Goal: Task Accomplishment & Management: Manage account settings

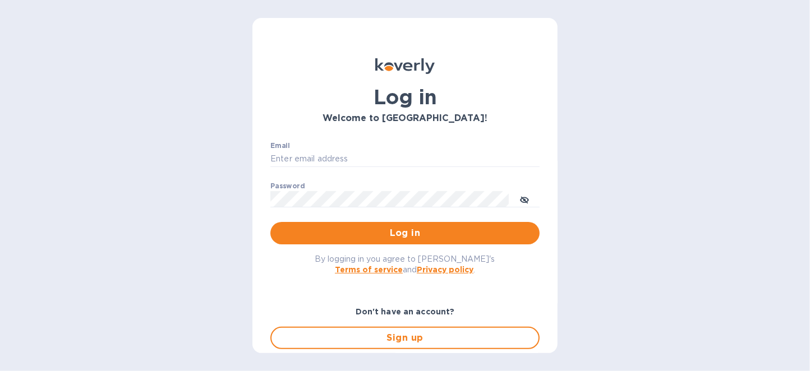
type input "[EMAIL_ADDRESS][DOMAIN_NAME]"
click at [424, 234] on span "Log in" at bounding box center [404, 233] width 251 height 13
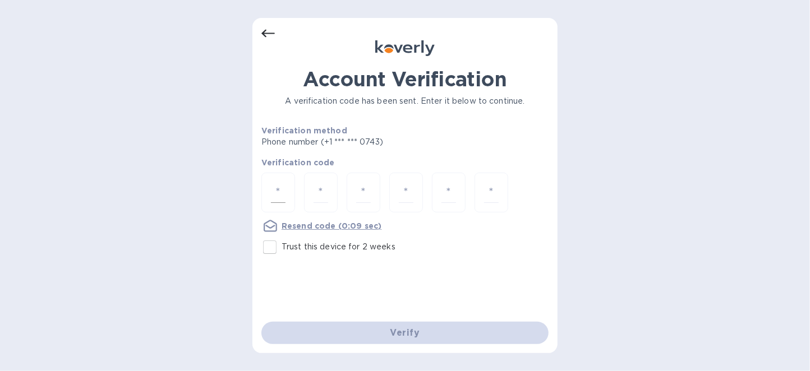
click at [280, 192] on input "number" at bounding box center [278, 192] width 15 height 21
type input "1"
type input "3"
type input "1"
type input "5"
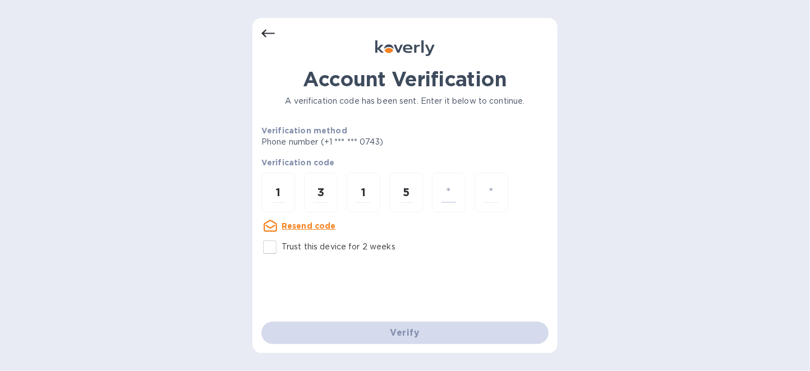
type input "2"
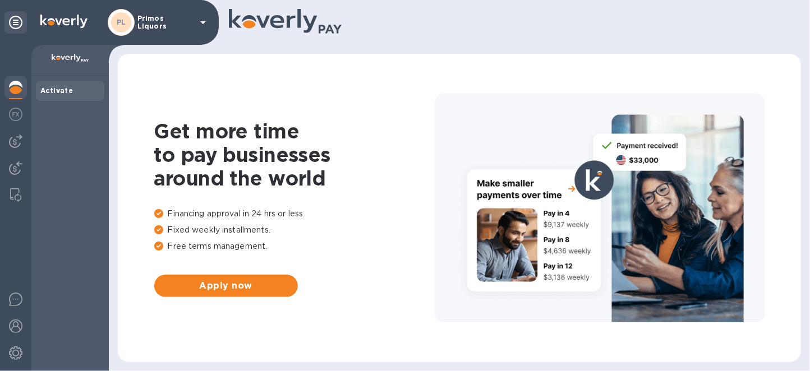
click at [16, 87] on img at bounding box center [15, 87] width 13 height 13
click at [15, 144] on img at bounding box center [15, 141] width 13 height 13
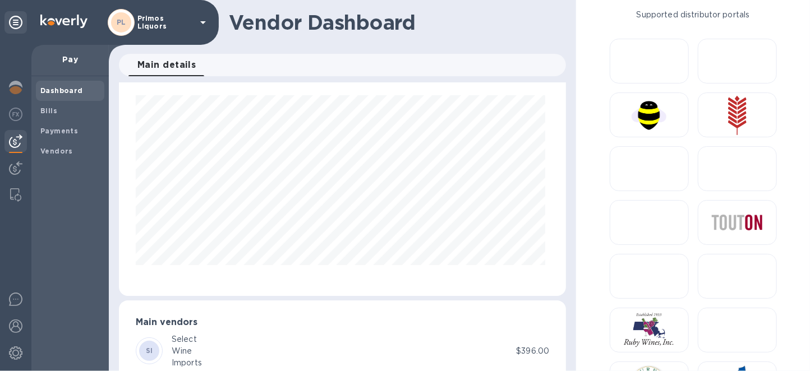
scroll to position [62, 0]
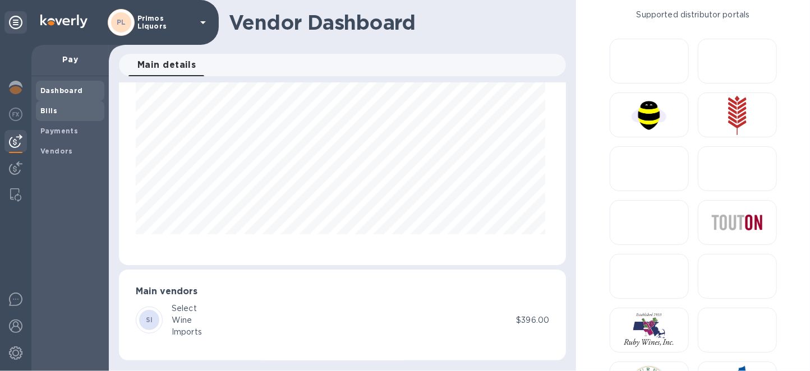
click at [84, 114] on span "Bills" at bounding box center [69, 110] width 59 height 11
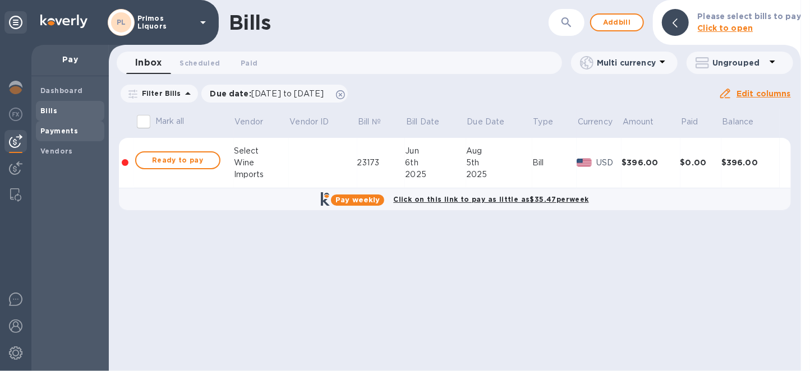
click at [53, 129] on b "Payments" at bounding box center [59, 131] width 38 height 8
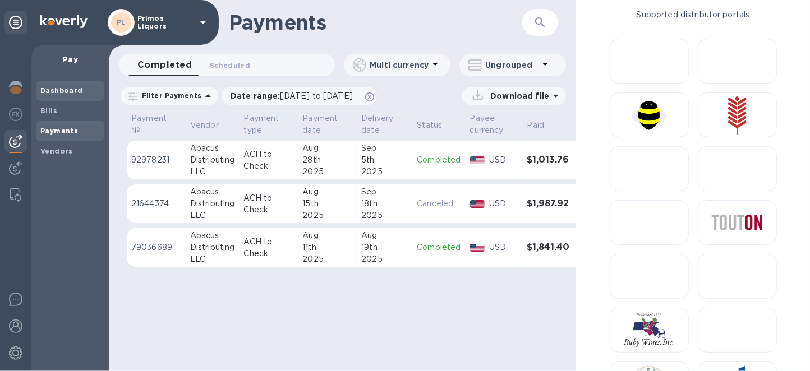
click at [81, 93] on span "Dashboard" at bounding box center [69, 90] width 59 height 11
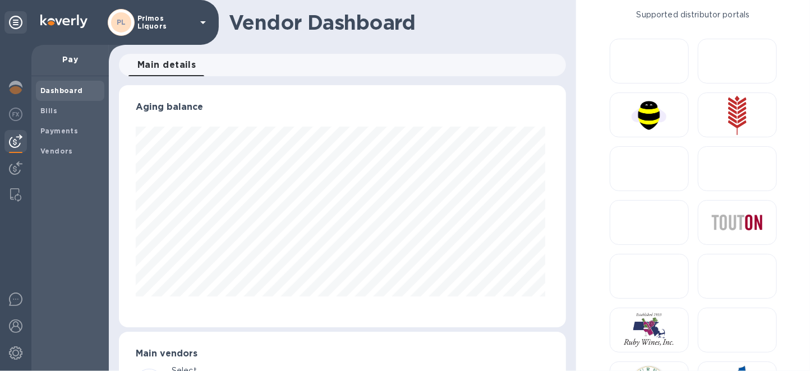
scroll to position [242, 443]
click at [56, 109] on span "Bills" at bounding box center [69, 110] width 59 height 11
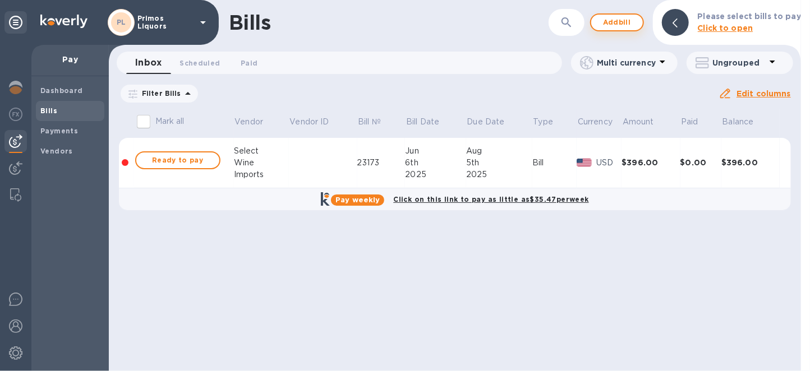
click at [633, 13] on button "Add bill" at bounding box center [617, 22] width 54 height 18
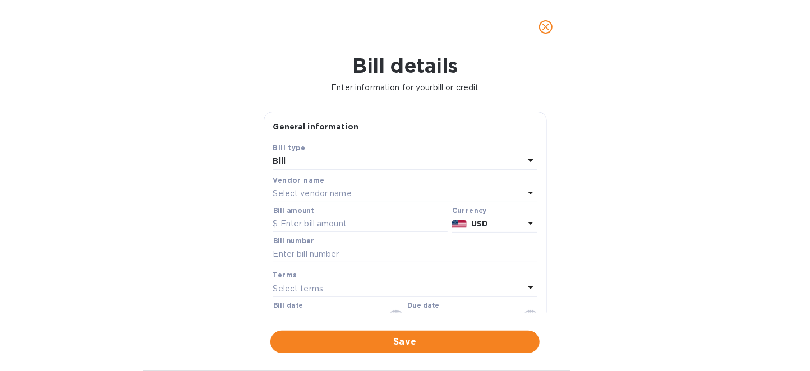
click at [314, 190] on p "Select vendor name" at bounding box center [312, 194] width 79 height 12
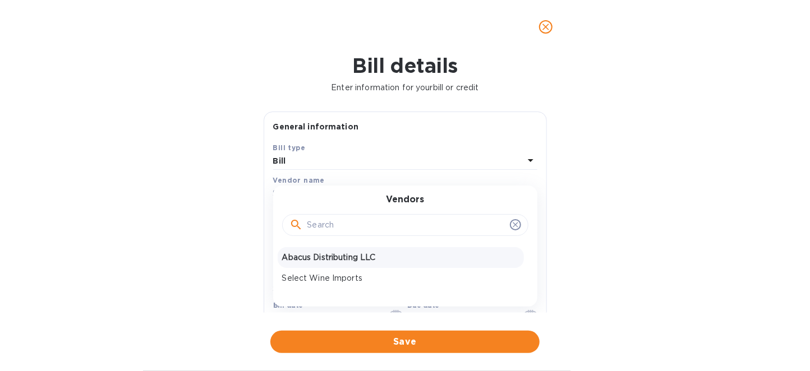
click at [352, 257] on p "Abacus Distributing LLC" at bounding box center [400, 258] width 237 height 12
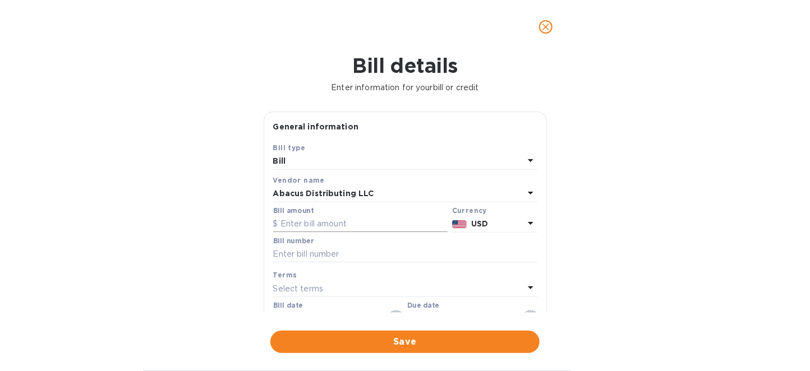
click at [355, 220] on input "text" at bounding box center [360, 224] width 174 height 17
click at [372, 221] on input "text" at bounding box center [360, 224] width 174 height 17
type input "1,087.34"
type input "3"
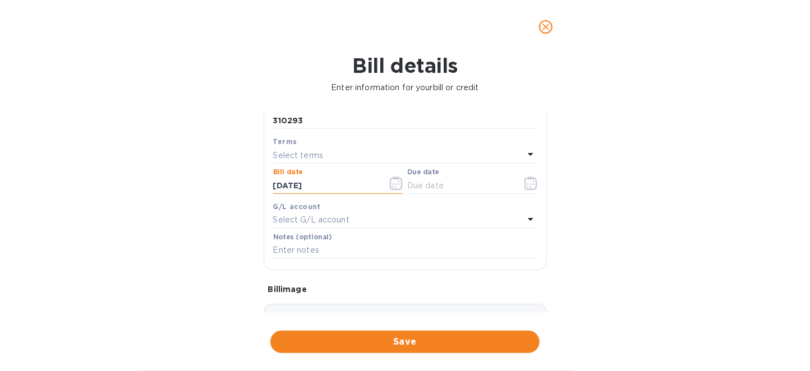
scroll to position [35, 0]
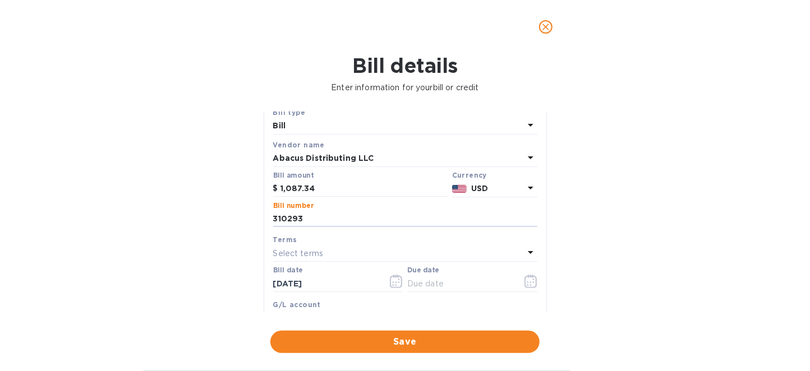
drag, startPoint x: 381, startPoint y: 222, endPoint x: 251, endPoint y: 219, distance: 130.7
click at [251, 219] on div "Bill details Enter information for your bill or credit General information Save…" at bounding box center [405, 212] width 810 height 317
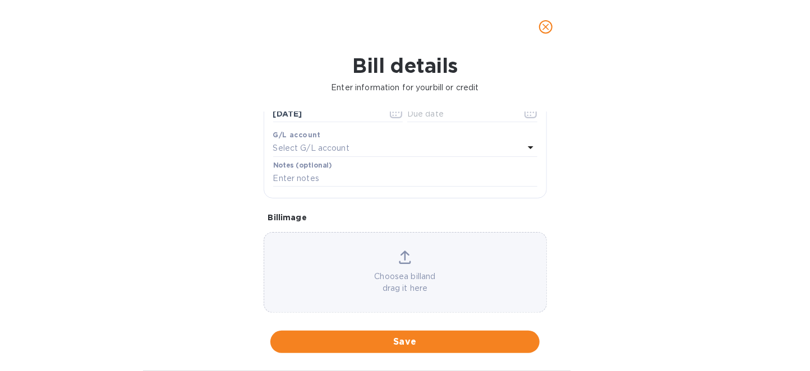
scroll to position [137, 0]
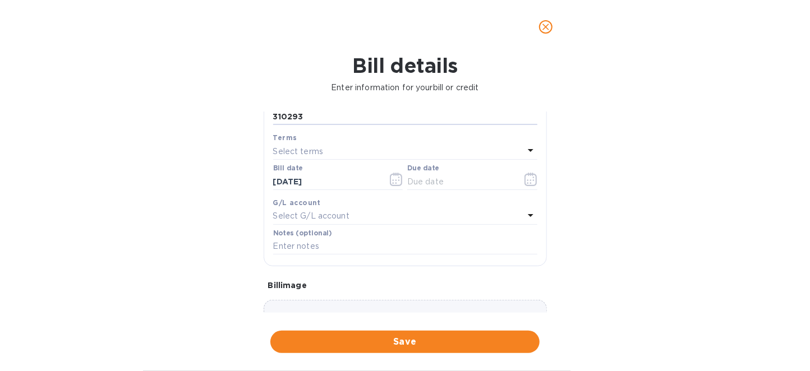
drag, startPoint x: 321, startPoint y: 119, endPoint x: 63, endPoint y: 107, distance: 258.3
click at [129, 116] on div "Bill details Enter information for your bill or credit General information Save…" at bounding box center [405, 212] width 810 height 317
type input "328475"
click at [393, 177] on icon "button" at bounding box center [396, 179] width 13 height 13
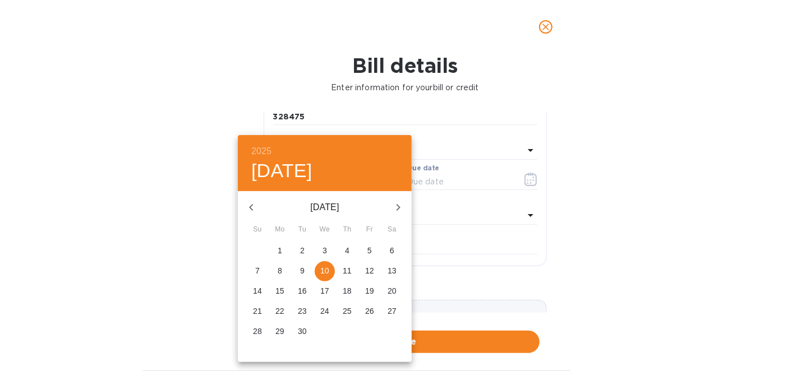
click at [600, 179] on div at bounding box center [405, 185] width 810 height 371
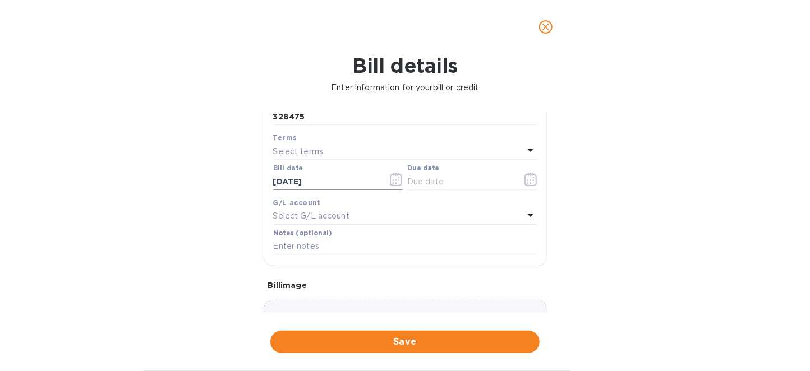
click at [398, 185] on icon "button" at bounding box center [396, 179] width 12 height 13
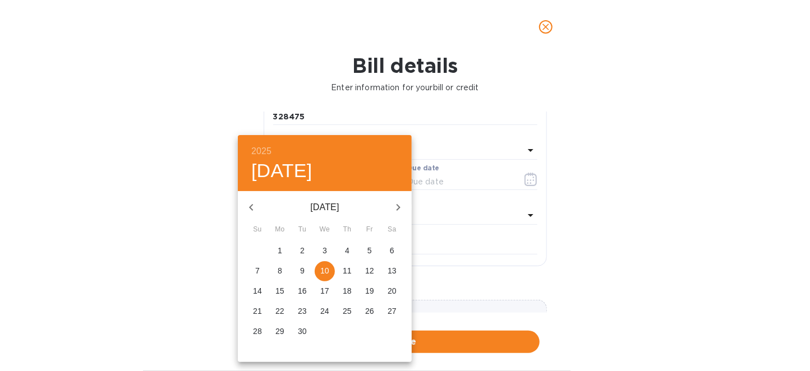
click at [371, 247] on p "5" at bounding box center [369, 250] width 4 height 11
type input "[DATE]"
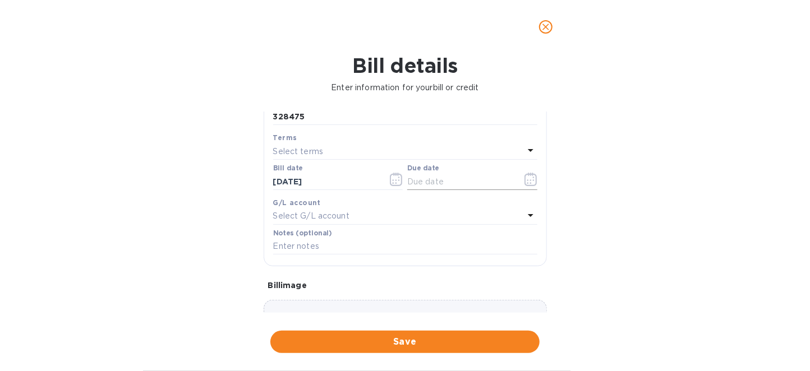
click at [528, 178] on icon "button" at bounding box center [530, 179] width 13 height 13
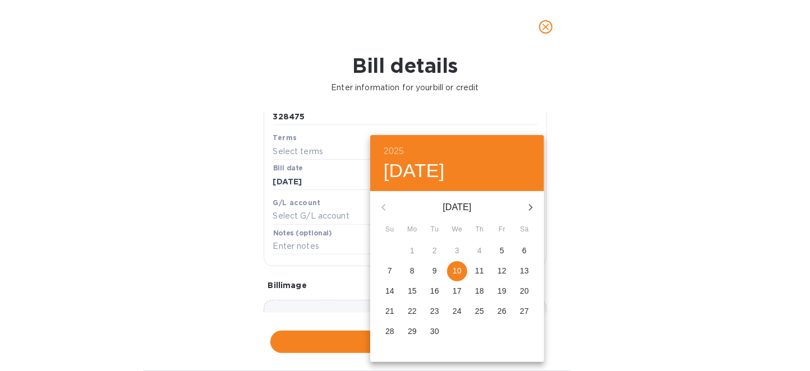
click at [537, 201] on icon "button" at bounding box center [530, 207] width 13 height 13
click at [529, 213] on icon "button" at bounding box center [530, 207] width 13 height 13
click at [456, 277] on p "5" at bounding box center [457, 270] width 4 height 11
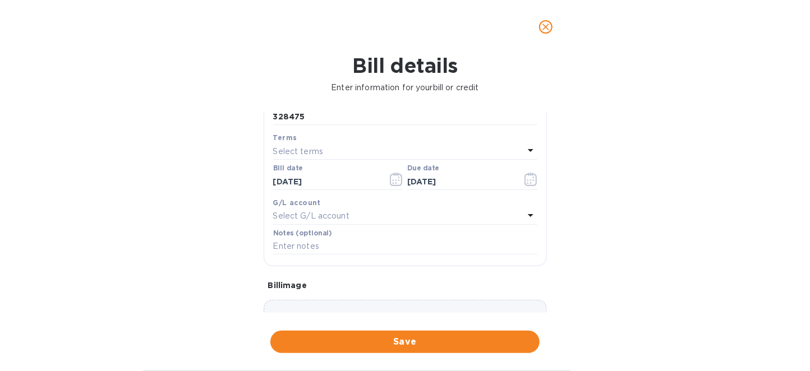
click at [354, 213] on div "Select G/L account" at bounding box center [398, 217] width 251 height 16
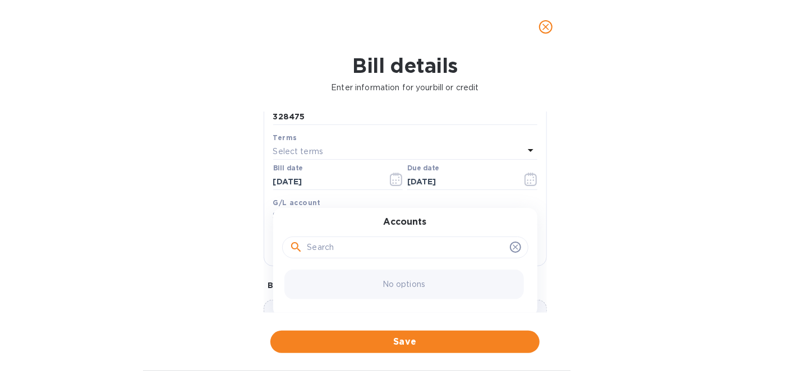
click at [727, 199] on div "Bill details Enter information for your bill or credit General information Save…" at bounding box center [405, 212] width 810 height 317
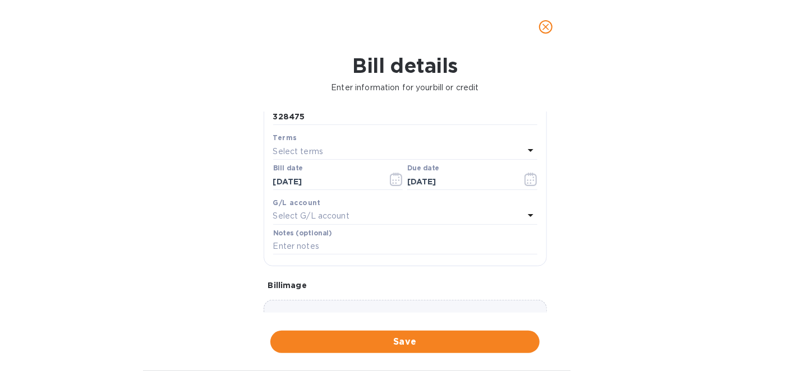
scroll to position [123, 0]
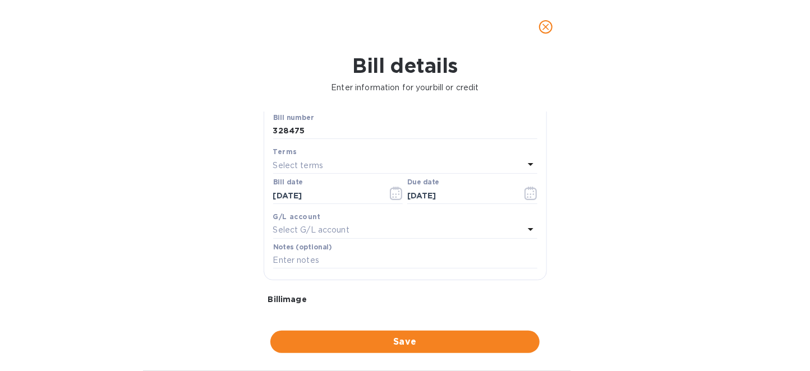
click at [392, 167] on div "Select terms" at bounding box center [398, 166] width 251 height 16
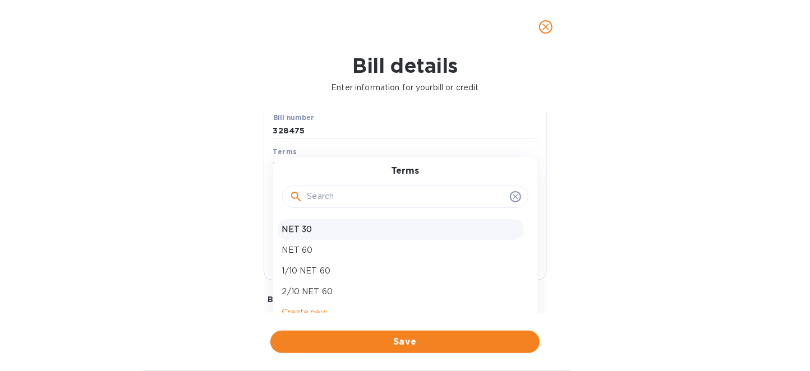
click at [331, 229] on p "NET 30" at bounding box center [400, 230] width 237 height 12
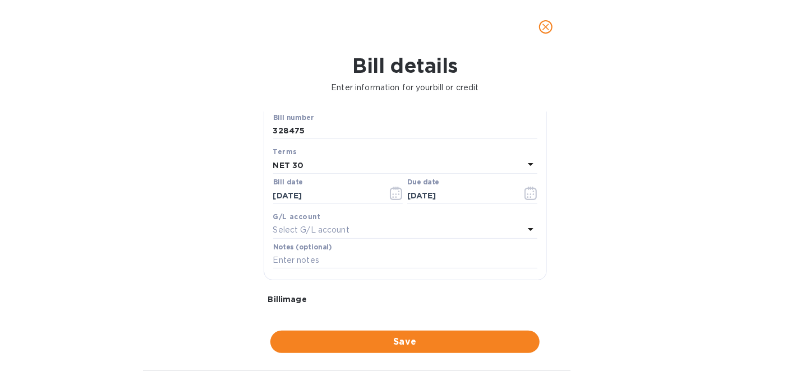
click at [346, 167] on div "NET 30" at bounding box center [398, 166] width 251 height 16
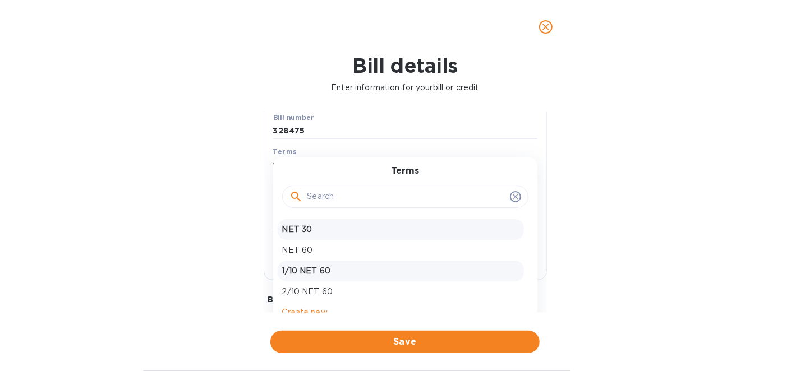
click at [334, 275] on p "1/10 NET 60" at bounding box center [400, 271] width 237 height 12
type input "[DATE]"
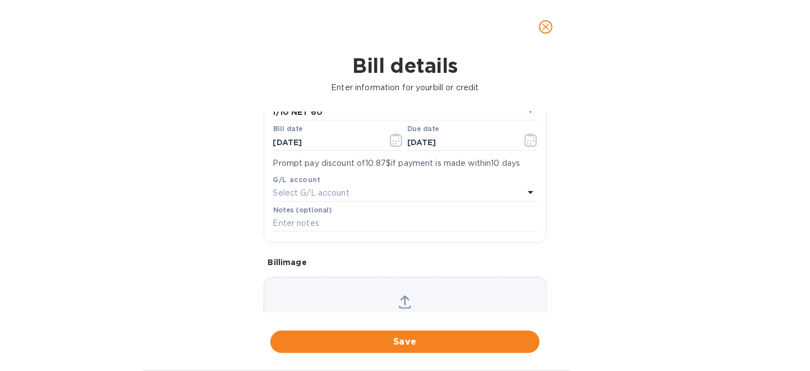
scroll to position [234, 0]
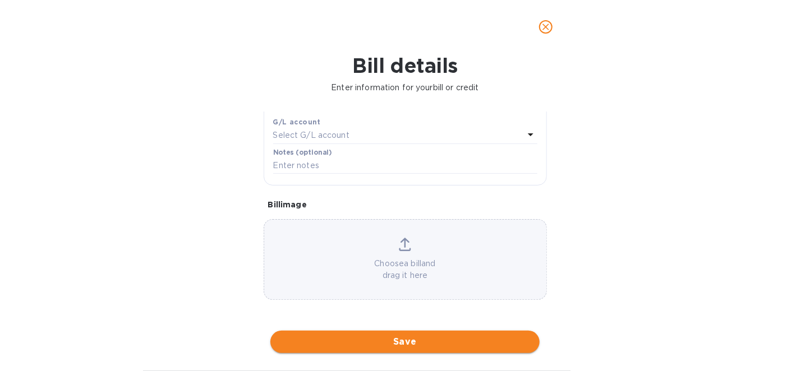
click at [418, 349] on button "Save" at bounding box center [404, 342] width 269 height 22
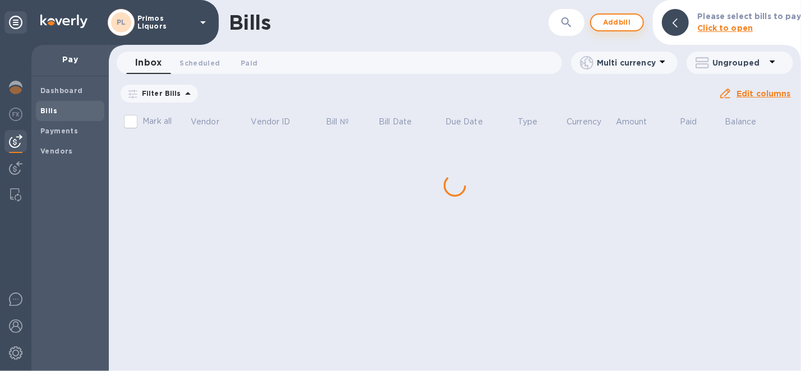
click at [634, 24] on span "Add bill" at bounding box center [617, 22] width 34 height 13
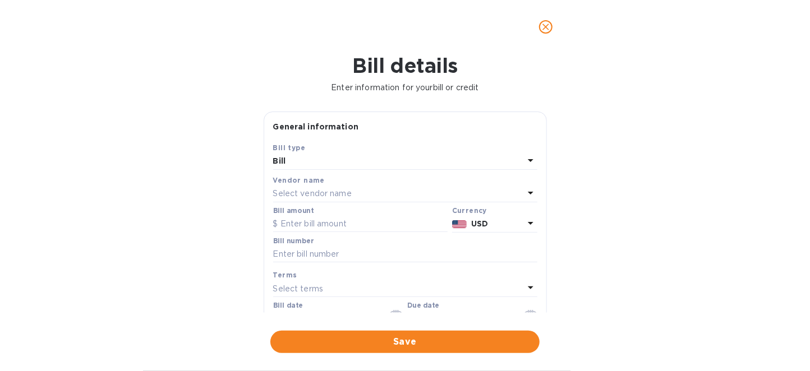
click at [330, 188] on p "Select vendor name" at bounding box center [312, 194] width 79 height 12
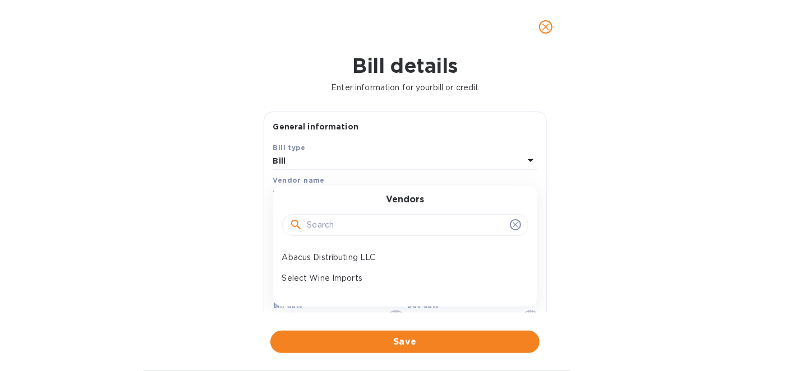
click at [352, 230] on input "text" at bounding box center [406, 225] width 198 height 17
click at [362, 247] on div "Abacus Distributing LLC" at bounding box center [401, 257] width 246 height 21
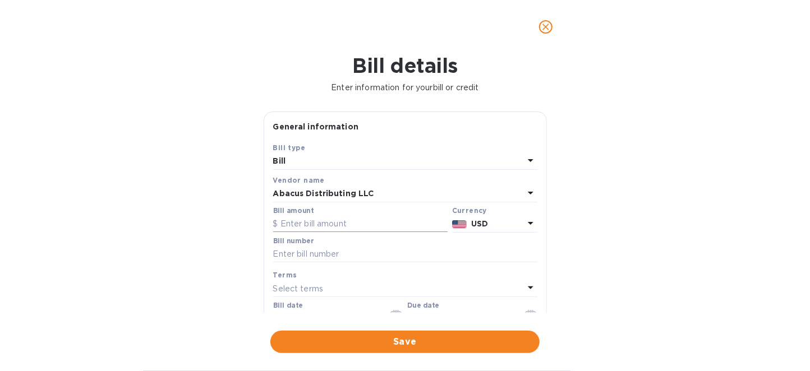
click at [376, 222] on input "text" at bounding box center [360, 224] width 174 height 17
type input "-371.38"
click at [383, 259] on input "text" at bounding box center [405, 254] width 264 height 17
click at [475, 289] on div "Select terms" at bounding box center [398, 289] width 251 height 16
click at [475, 289] on div "Terms" at bounding box center [405, 313] width 237 height 48
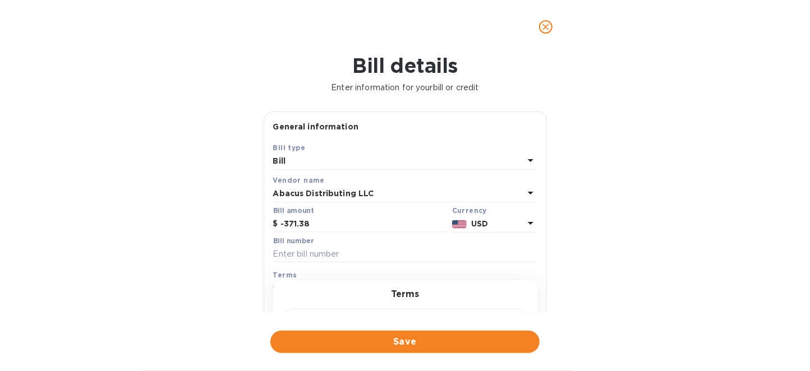
click at [617, 273] on div "Bill details Enter information for your bill or credit General information Save…" at bounding box center [405, 212] width 810 height 317
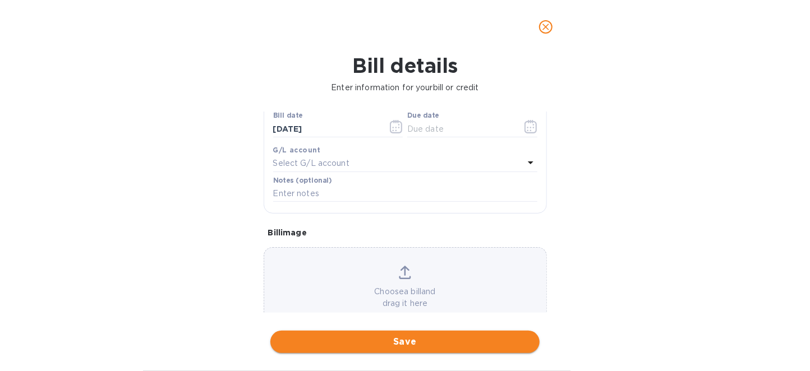
click at [454, 343] on span "Save" at bounding box center [404, 341] width 251 height 13
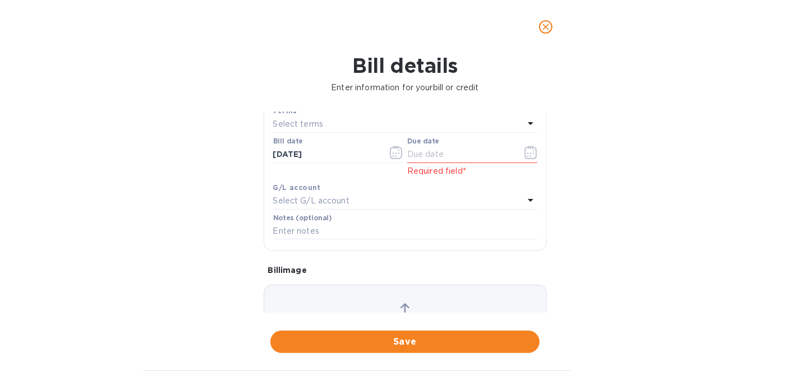
scroll to position [215, 0]
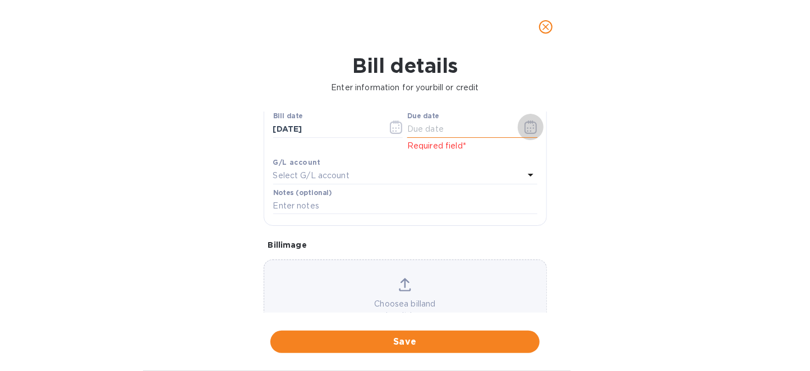
click at [525, 128] on icon "button" at bounding box center [530, 127] width 13 height 13
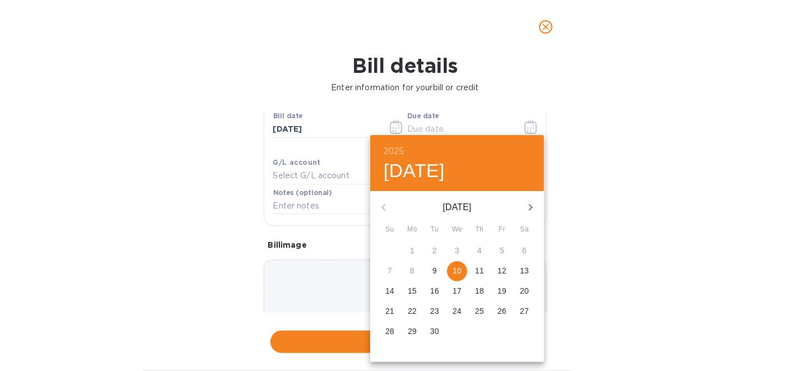
click at [532, 210] on icon "button" at bounding box center [530, 207] width 13 height 13
click at [525, 199] on button "button" at bounding box center [530, 207] width 27 height 27
click at [459, 271] on p "5" at bounding box center [457, 270] width 4 height 11
type input "[DATE]"
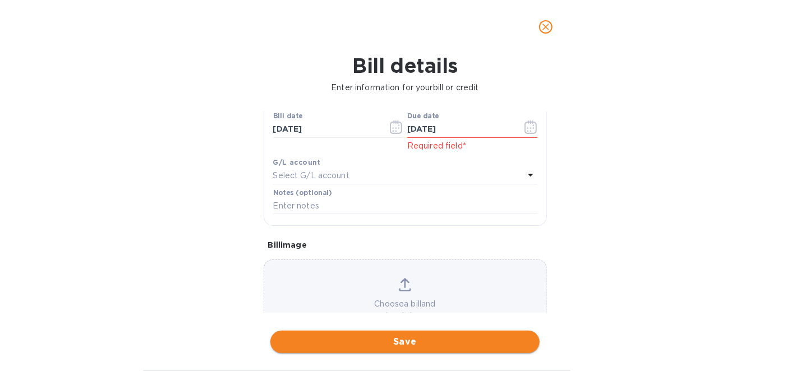
click at [377, 345] on span "Save" at bounding box center [404, 341] width 251 height 13
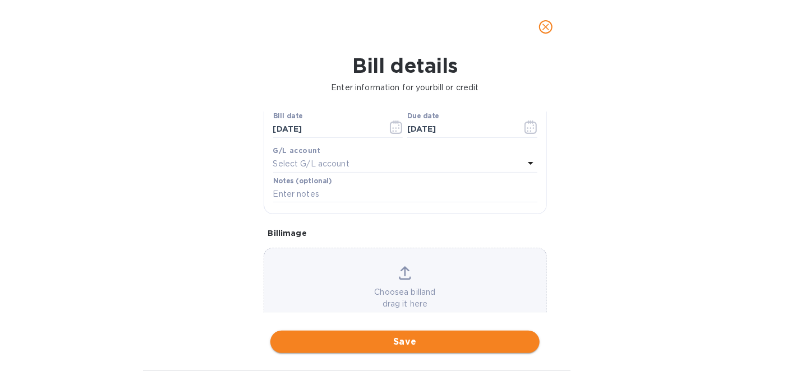
click at [464, 337] on span "Save" at bounding box center [404, 341] width 251 height 13
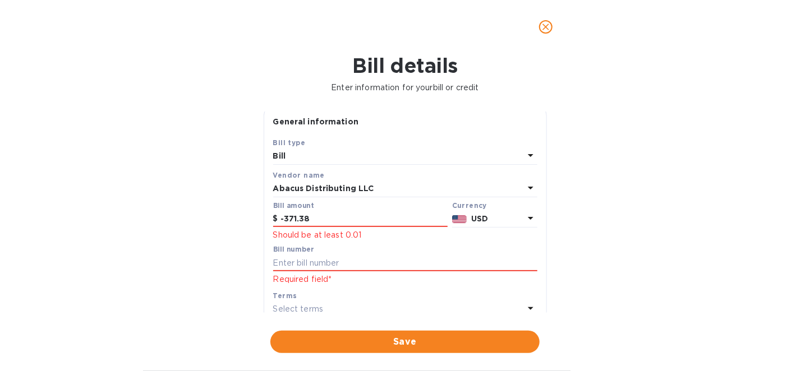
scroll to position [0, 0]
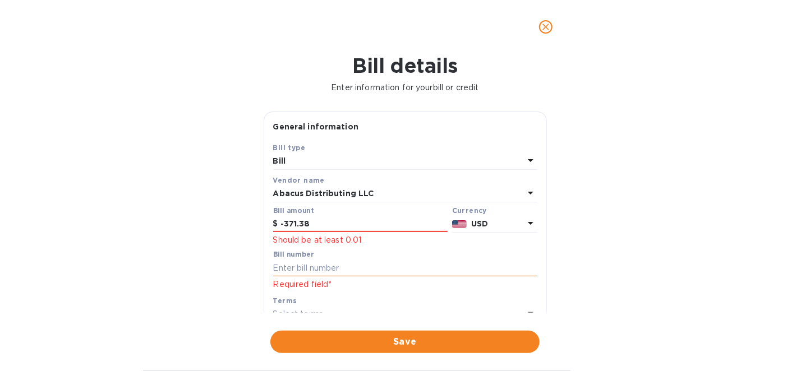
click at [318, 268] on input "text" at bounding box center [405, 268] width 264 height 17
type input "credit"
click at [334, 333] on button "Save" at bounding box center [404, 342] width 269 height 22
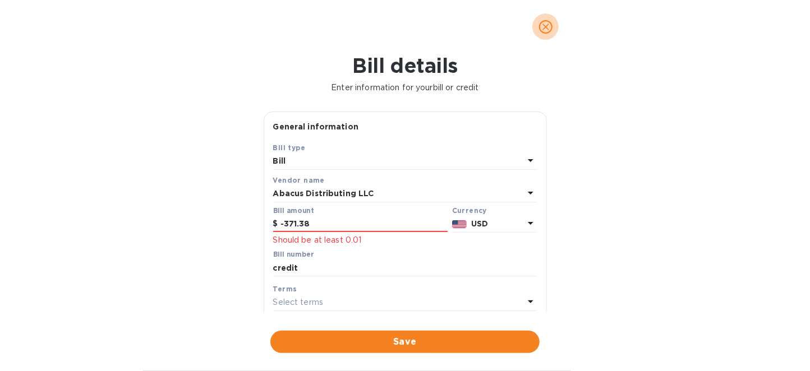
click at [549, 25] on icon "close" at bounding box center [545, 27] width 7 height 7
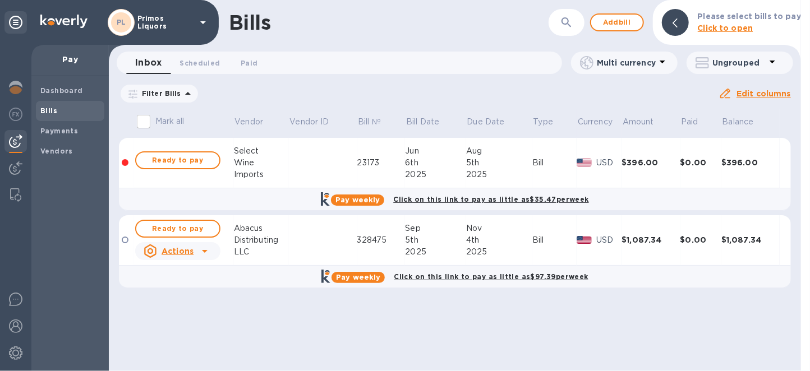
click at [505, 292] on table "Mark all Vendor Vendor ID Bill № Bill Date Due Date Type Currency Amount Paid B…" at bounding box center [455, 204] width 672 height 190
click at [206, 252] on icon at bounding box center [204, 251] width 13 height 13
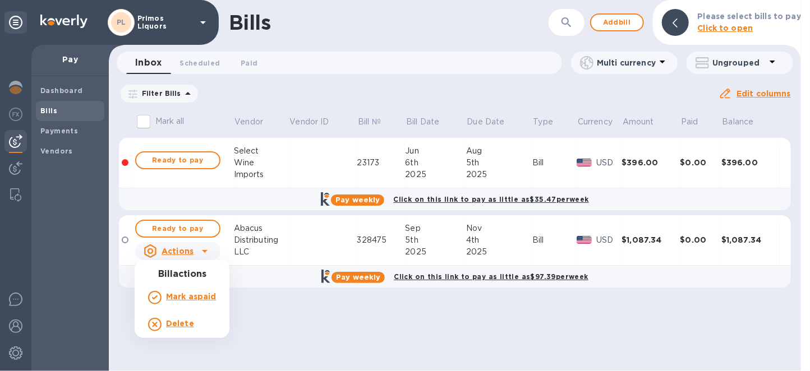
click at [206, 252] on div at bounding box center [405, 185] width 810 height 371
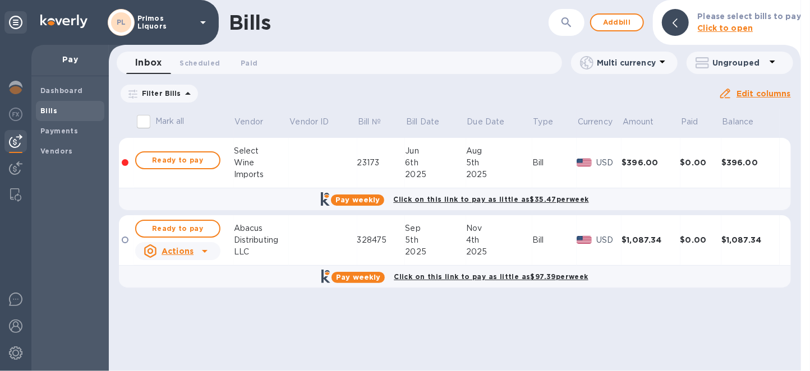
click at [193, 176] on div at bounding box center [178, 174] width 90 height 4
click at [322, 161] on td at bounding box center [323, 163] width 68 height 50
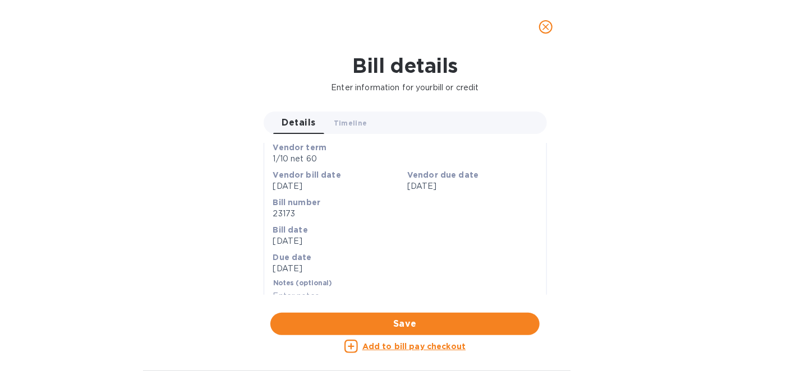
scroll to position [180, 0]
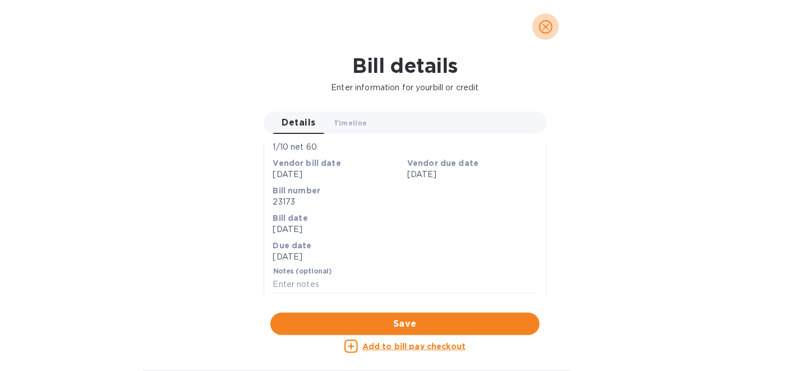
click at [543, 20] on span "close" at bounding box center [545, 26] width 13 height 13
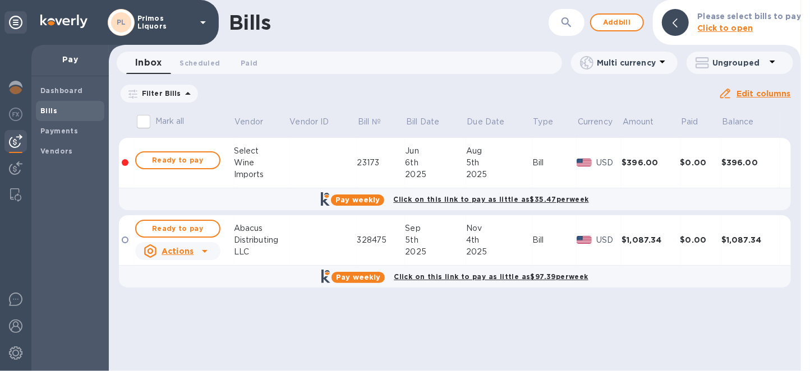
click at [428, 230] on div "Sep" at bounding box center [435, 229] width 61 height 12
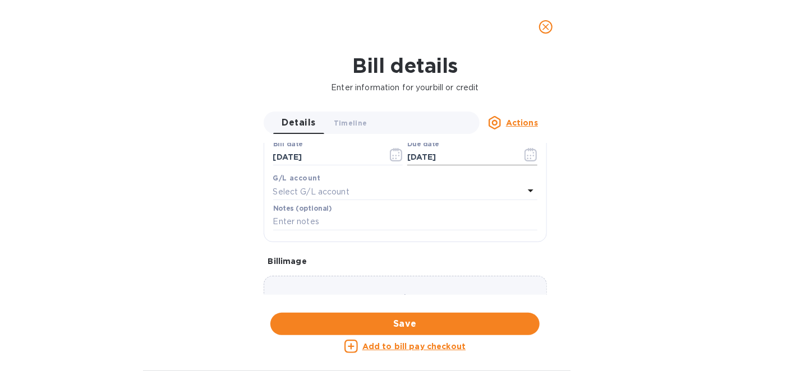
scroll to position [238, 0]
click at [523, 121] on u "Actions" at bounding box center [522, 122] width 32 height 9
click at [523, 121] on div at bounding box center [405, 185] width 810 height 371
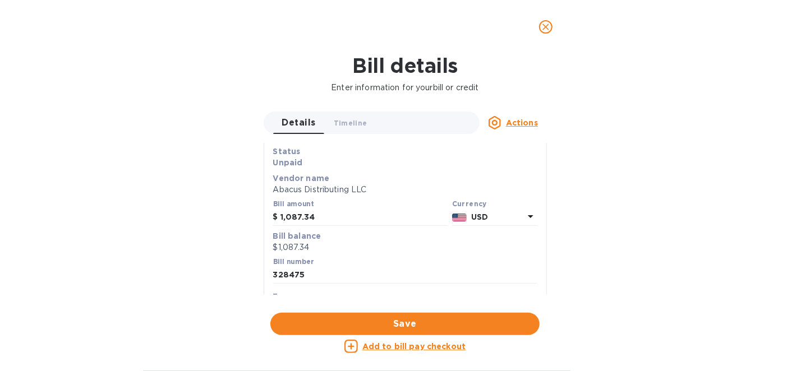
scroll to position [0, 0]
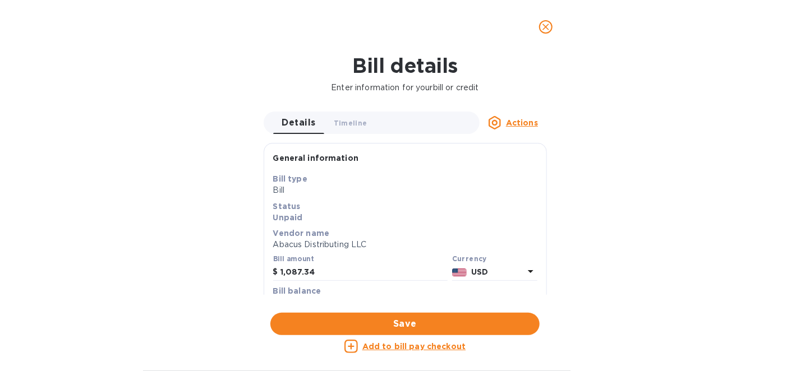
click at [330, 260] on div "Bill amount $ 1,087.34" at bounding box center [360, 268] width 174 height 26
click at [326, 275] on input "1,087.34" at bounding box center [363, 272] width 167 height 17
drag, startPoint x: 333, startPoint y: 272, endPoint x: 156, endPoint y: 238, distance: 179.8
click at [173, 246] on div "Bill details Enter information for your bill or credit Details 0 Timeline 0 Act…" at bounding box center [405, 212] width 810 height 317
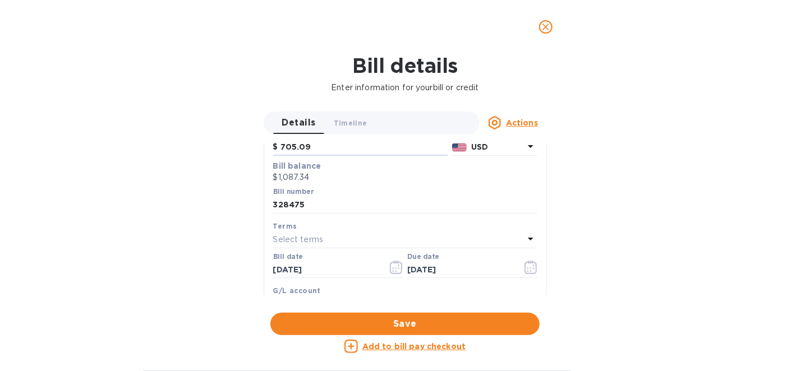
scroll to position [154, 0]
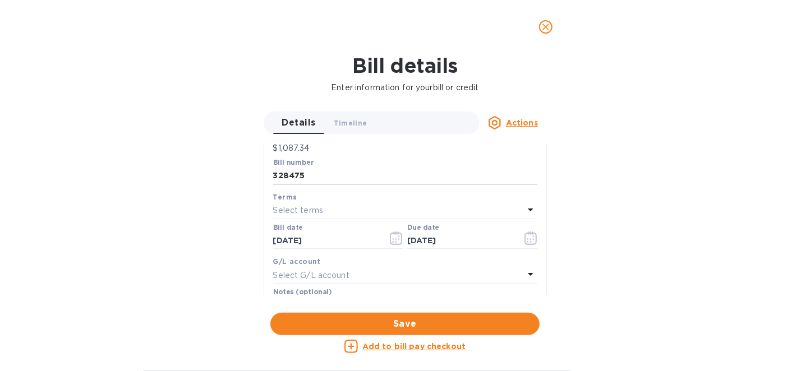
type input "705.09"
click at [372, 171] on input "328475" at bounding box center [405, 176] width 264 height 17
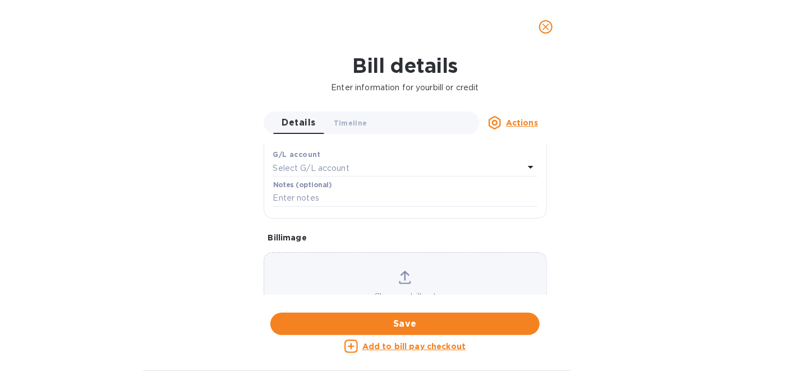
scroll to position [266, 0]
type input "328475 - 1% taken."
click at [328, 192] on input "text" at bounding box center [405, 193] width 264 height 17
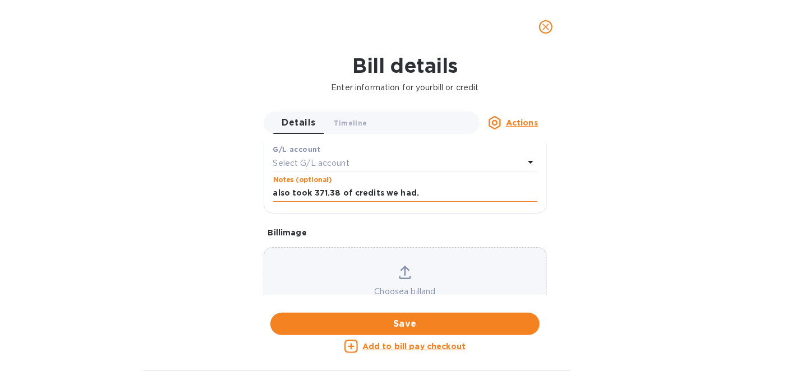
scroll to position [252, 0]
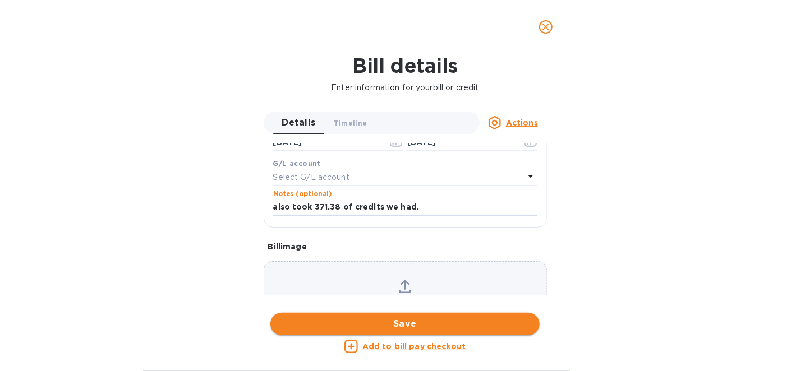
type input "also took 371.38 of credits we had."
click at [438, 330] on span "Save" at bounding box center [404, 323] width 251 height 13
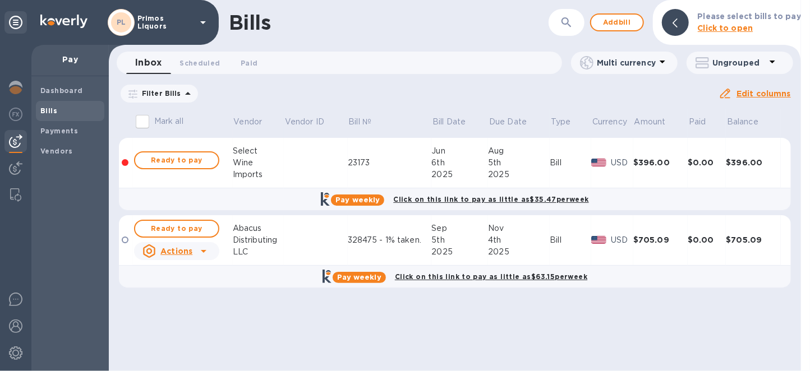
click at [297, 243] on td at bounding box center [316, 240] width 64 height 50
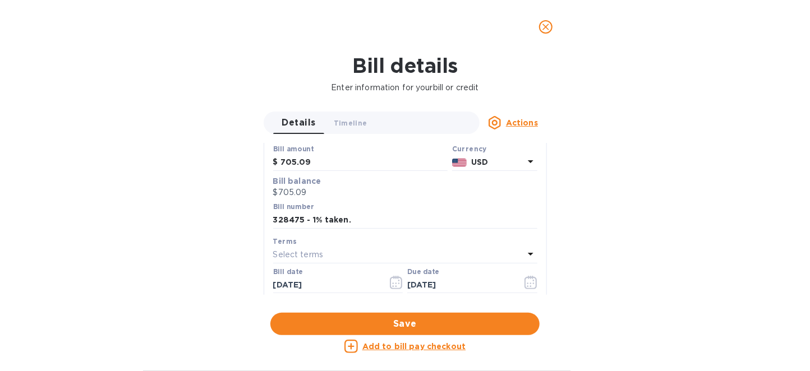
scroll to position [112, 0]
click at [545, 30] on icon "close" at bounding box center [545, 26] width 11 height 11
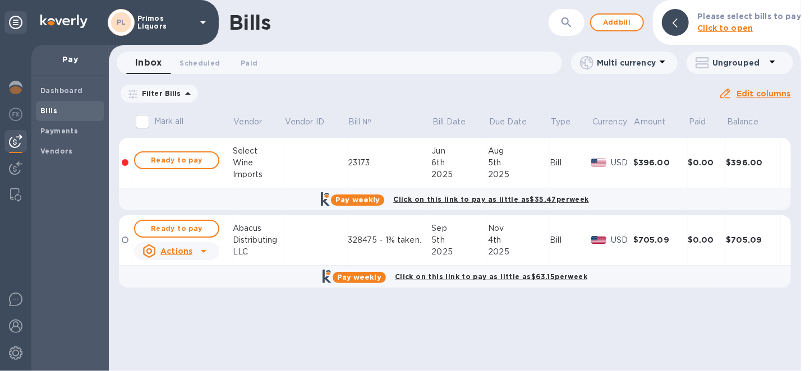
click at [121, 243] on td at bounding box center [126, 240] width 14 height 50
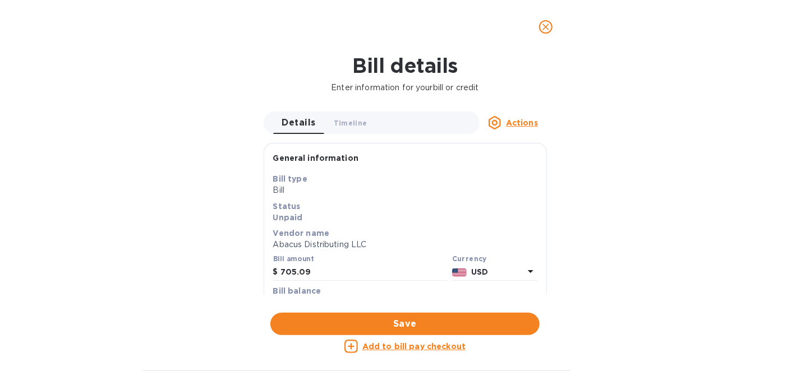
click at [433, 322] on span "Save" at bounding box center [404, 323] width 251 height 13
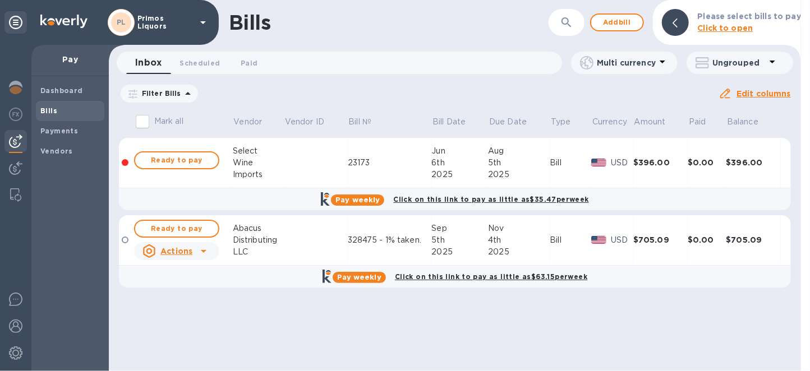
click at [127, 241] on div at bounding box center [125, 240] width 7 height 7
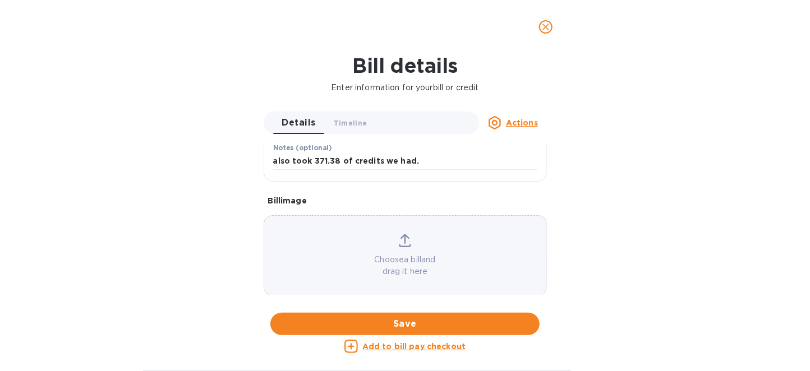
scroll to position [299, 0]
click at [520, 120] on u "Actions" at bounding box center [522, 122] width 32 height 9
click at [520, 120] on div at bounding box center [405, 185] width 810 height 371
click at [542, 26] on icon "close" at bounding box center [545, 26] width 11 height 11
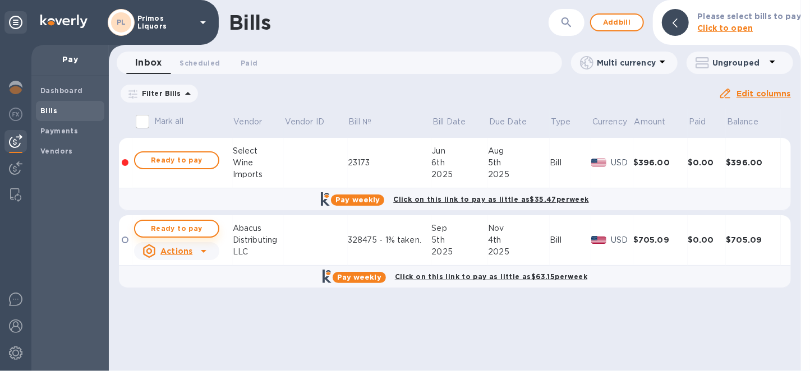
click at [199, 228] on span "Ready to pay" at bounding box center [176, 228] width 65 height 13
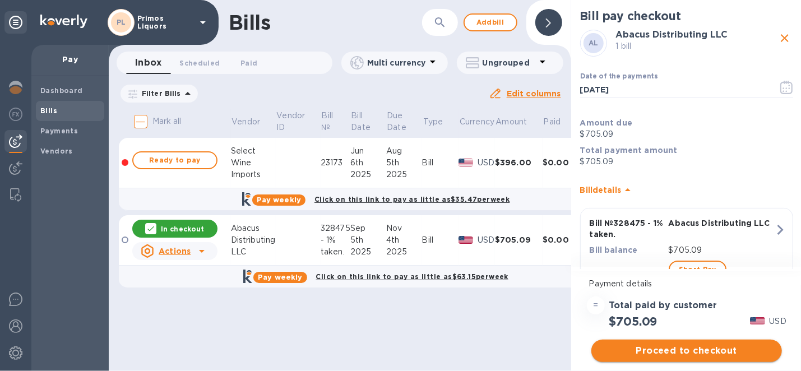
click at [648, 345] on span "Proceed to checkout" at bounding box center [687, 350] width 173 height 13
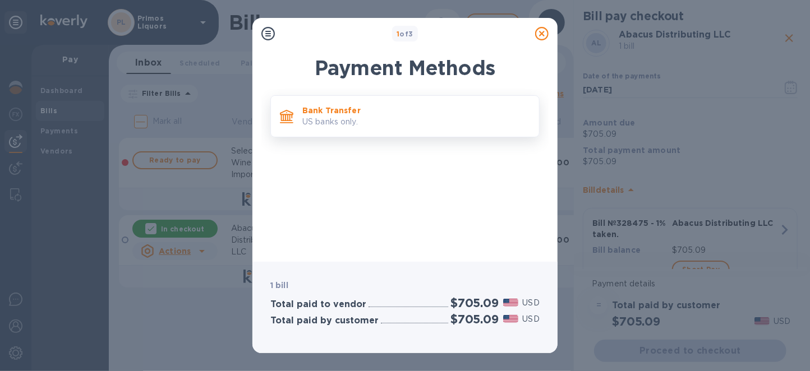
click at [466, 124] on p "US banks only." at bounding box center [416, 122] width 228 height 12
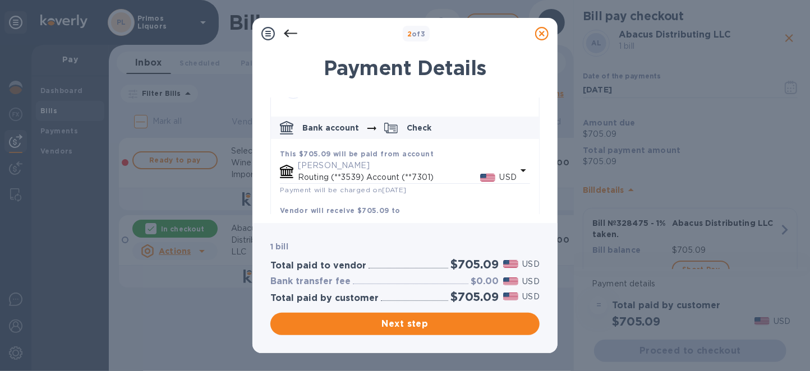
scroll to position [83, 0]
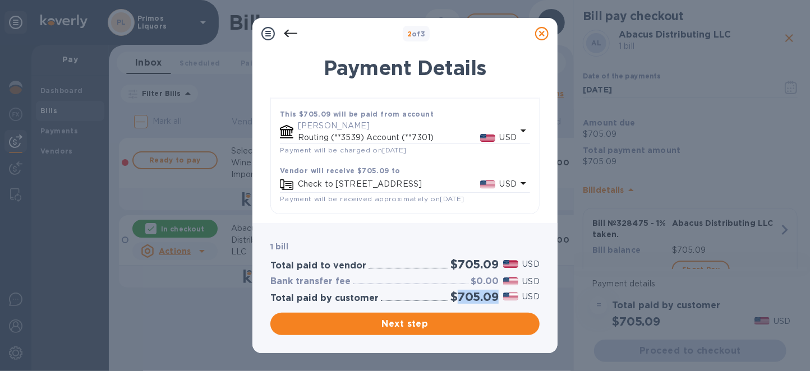
drag, startPoint x: 498, startPoint y: 294, endPoint x: 457, endPoint y: 296, distance: 41.0
click at [457, 296] on div "$705.09" at bounding box center [474, 297] width 53 height 19
copy h2 "705.09"
click at [442, 323] on span "Next step" at bounding box center [404, 323] width 251 height 13
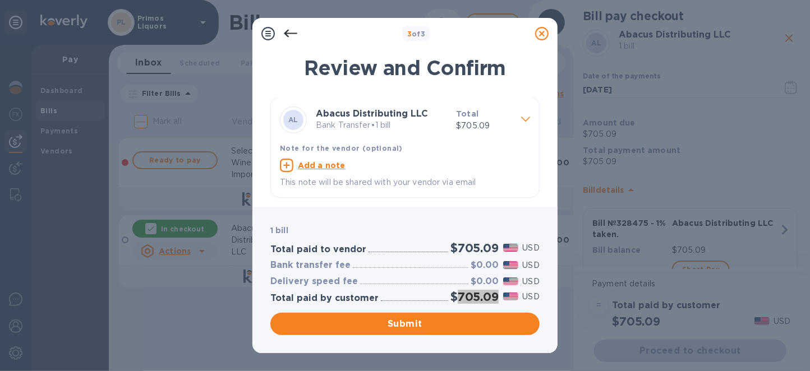
scroll to position [0, 0]
click at [293, 33] on icon at bounding box center [290, 34] width 13 height 8
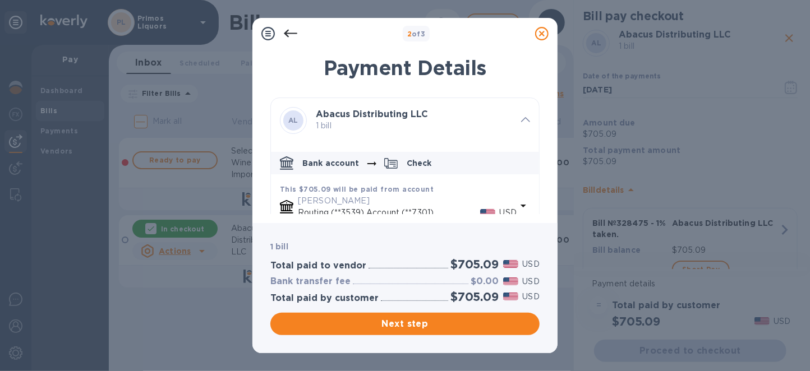
click at [289, 27] on icon at bounding box center [290, 33] width 13 height 13
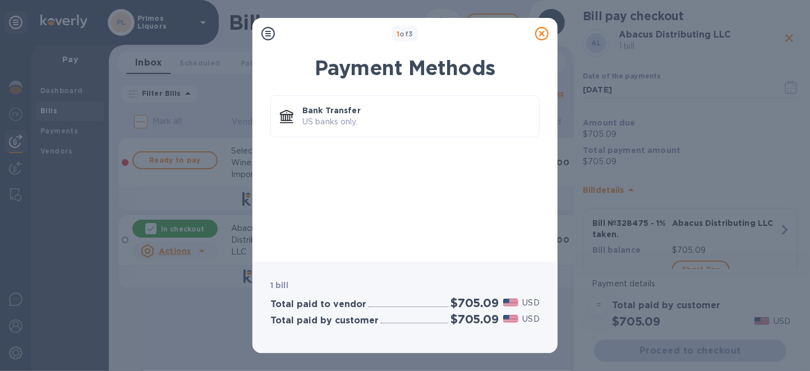
click at [542, 33] on icon at bounding box center [541, 33] width 13 height 13
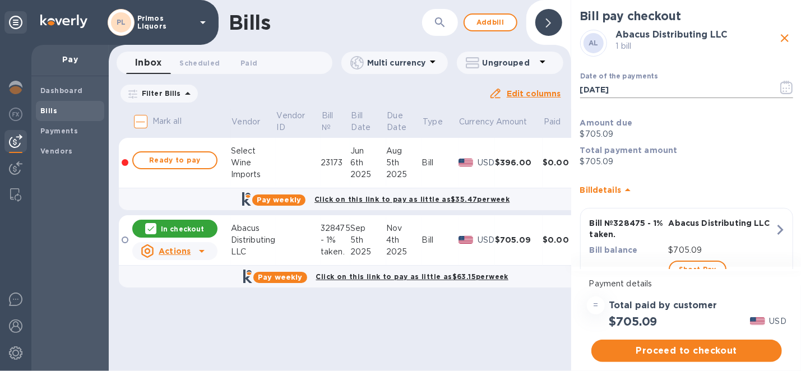
click at [784, 93] on icon "button" at bounding box center [787, 87] width 13 height 13
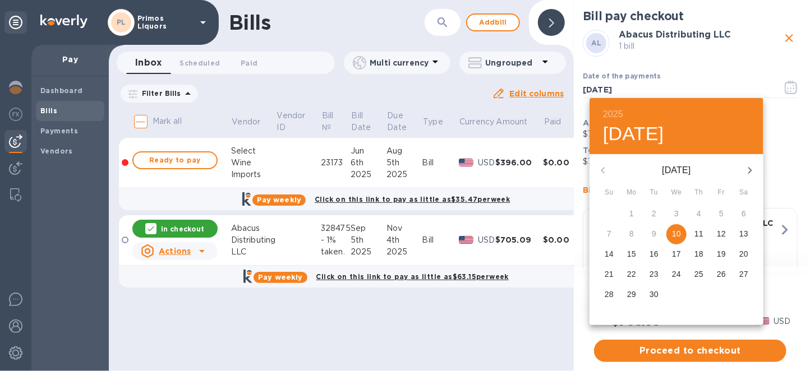
click at [722, 232] on p "12" at bounding box center [721, 233] width 9 height 11
type input "[DATE]"
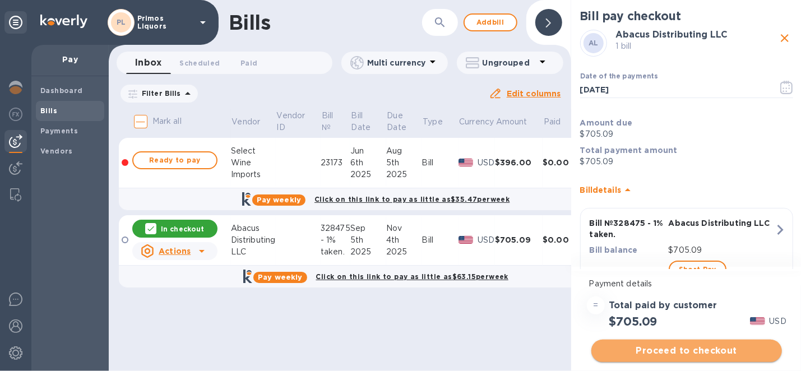
click at [705, 357] on span "Proceed to checkout" at bounding box center [687, 350] width 173 height 13
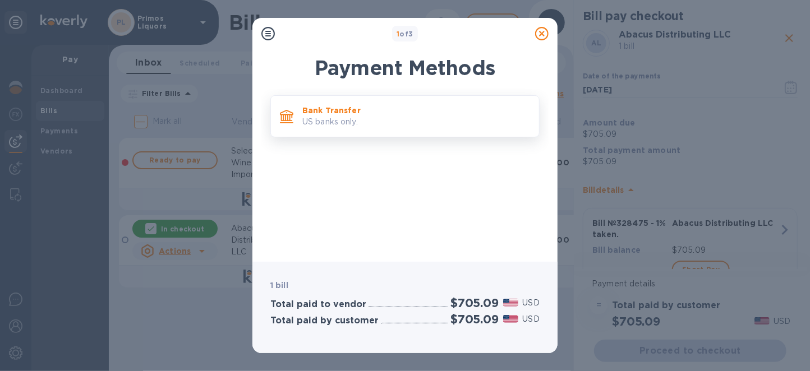
click at [383, 114] on p "Bank Transfer" at bounding box center [416, 110] width 228 height 11
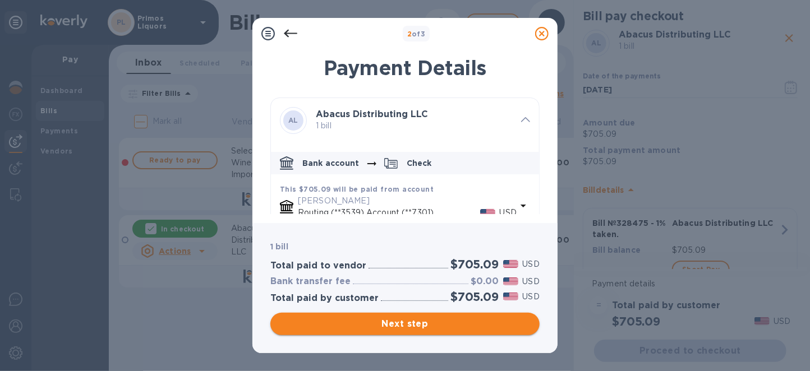
click at [408, 325] on span "Next step" at bounding box center [404, 323] width 251 height 13
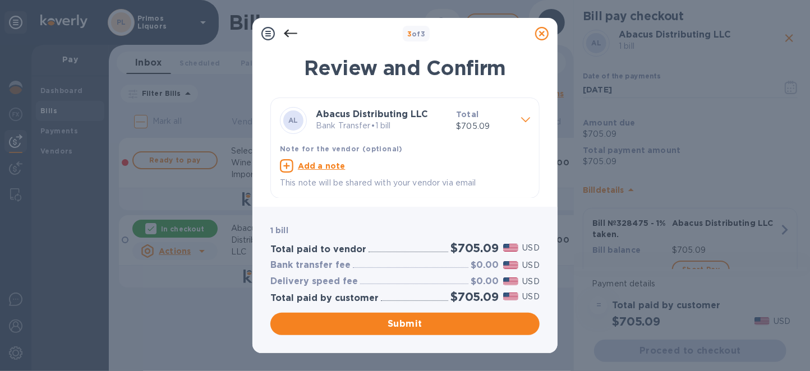
scroll to position [1, 0]
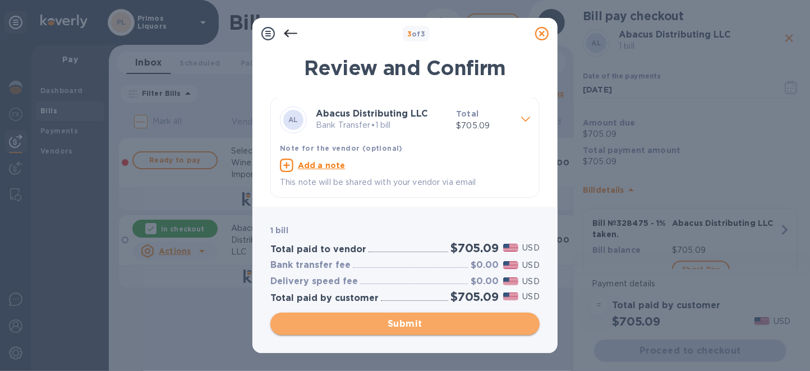
click at [494, 323] on span "Submit" at bounding box center [404, 323] width 251 height 13
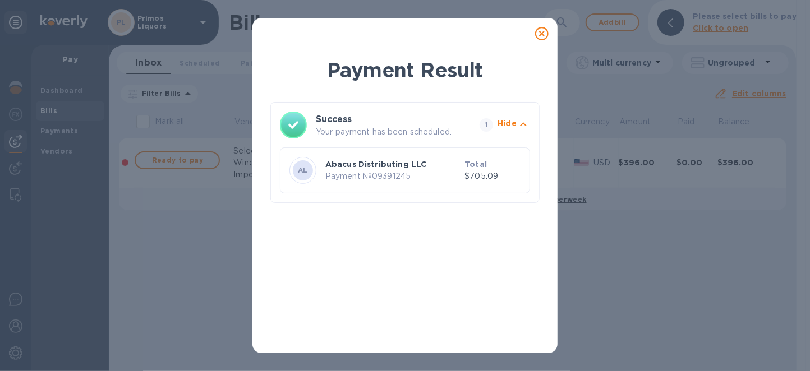
click at [542, 34] on icon at bounding box center [541, 33] width 13 height 13
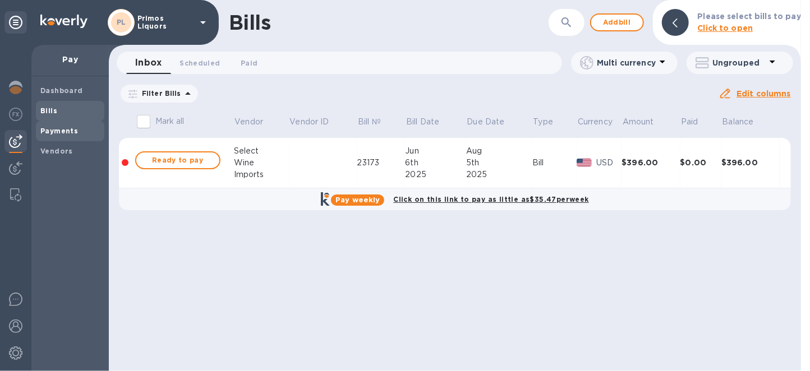
click at [50, 131] on b "Payments" at bounding box center [59, 131] width 38 height 8
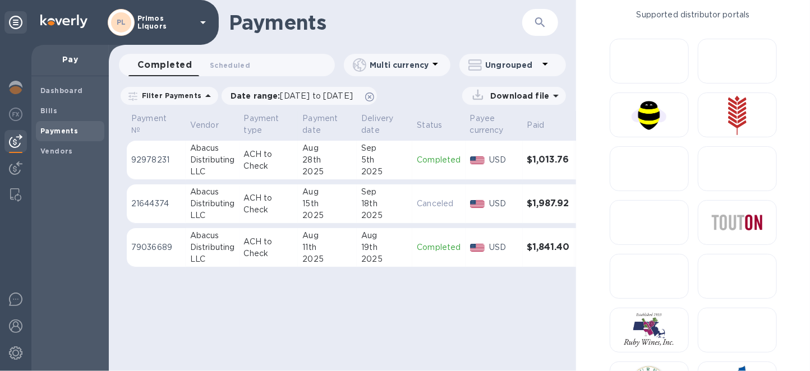
click at [443, 40] on div "Payments ​" at bounding box center [342, 22] width 467 height 45
click at [443, 153] on td "Completed" at bounding box center [438, 160] width 53 height 39
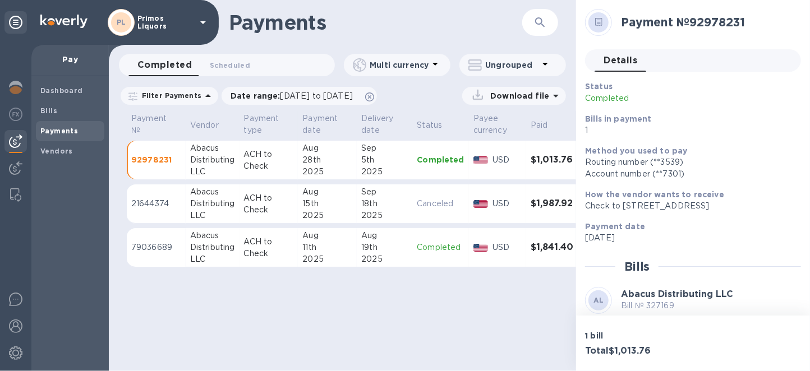
click at [423, 333] on div "Payments ​ Completed 0 Scheduled 0 Multi currency Ungrouped Filter Payments Dat…" at bounding box center [342, 185] width 467 height 371
click at [63, 131] on b "Payments" at bounding box center [59, 131] width 38 height 8
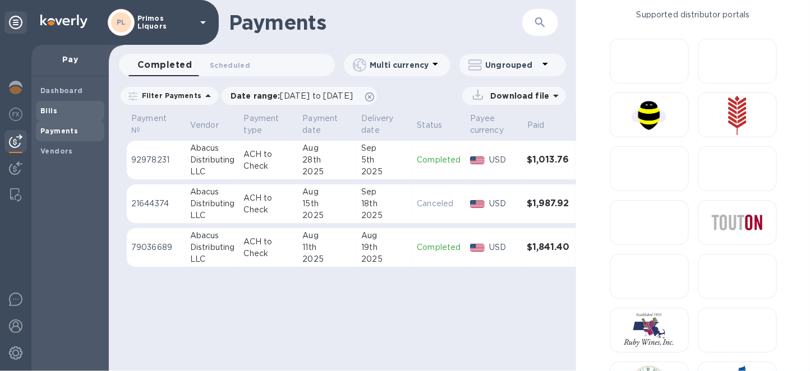
click at [71, 111] on span "Bills" at bounding box center [69, 110] width 59 height 11
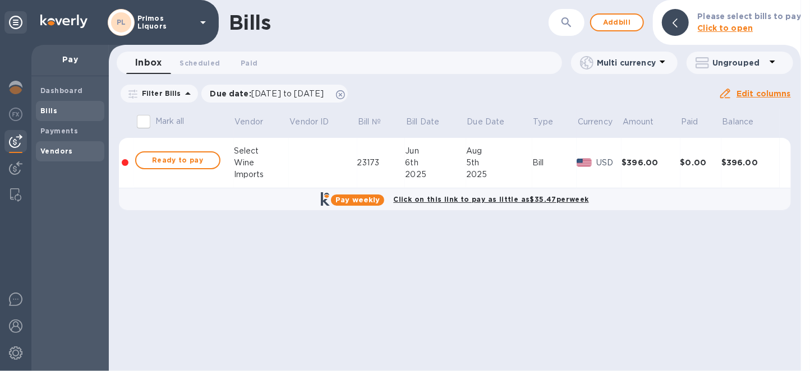
click at [59, 160] on div "Vendors" at bounding box center [70, 151] width 68 height 20
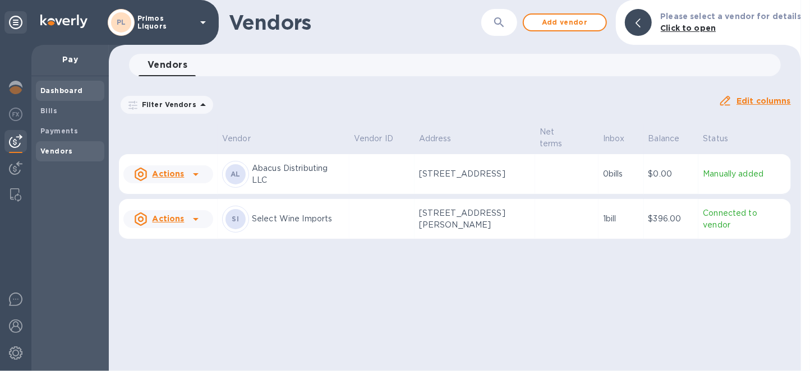
click at [56, 92] on b "Dashboard" at bounding box center [61, 90] width 43 height 8
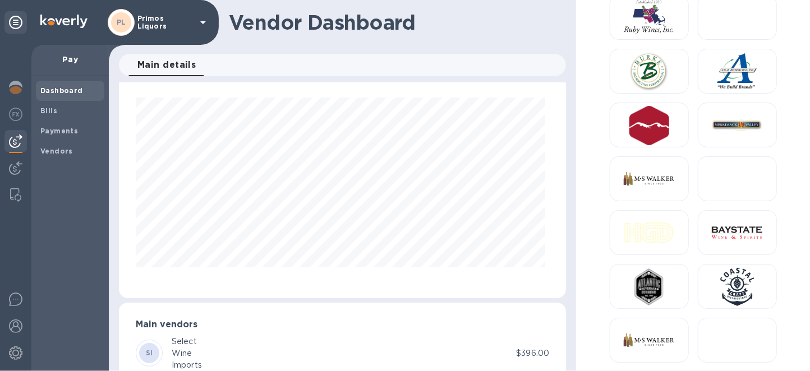
scroll to position [62, 0]
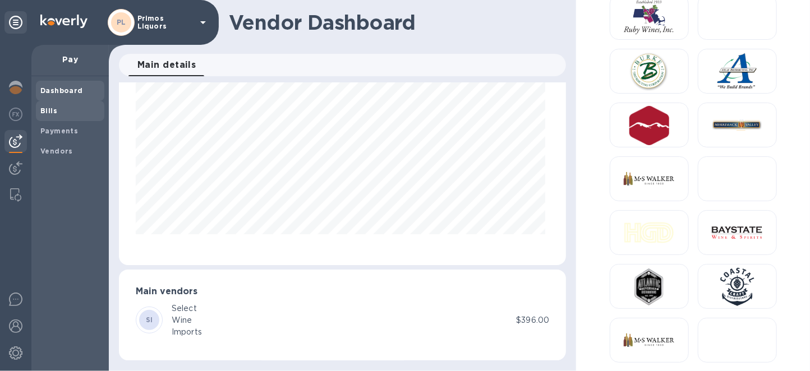
click at [66, 112] on span "Bills" at bounding box center [69, 110] width 59 height 11
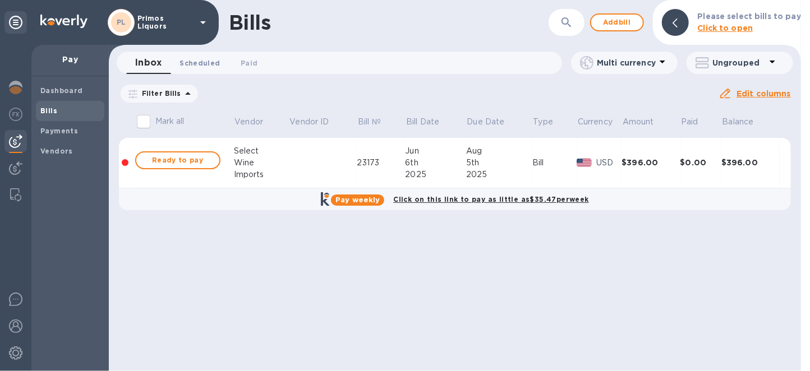
click at [218, 60] on button "Scheduled 0" at bounding box center [200, 63] width 58 height 22
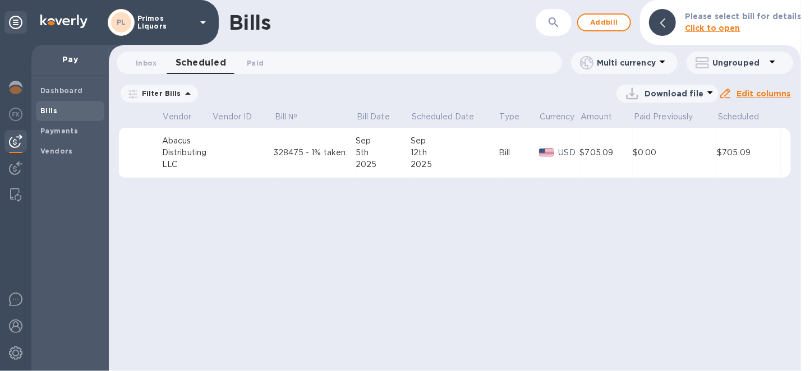
click at [307, 149] on div "328475 - 1% taken." at bounding box center [315, 153] width 82 height 12
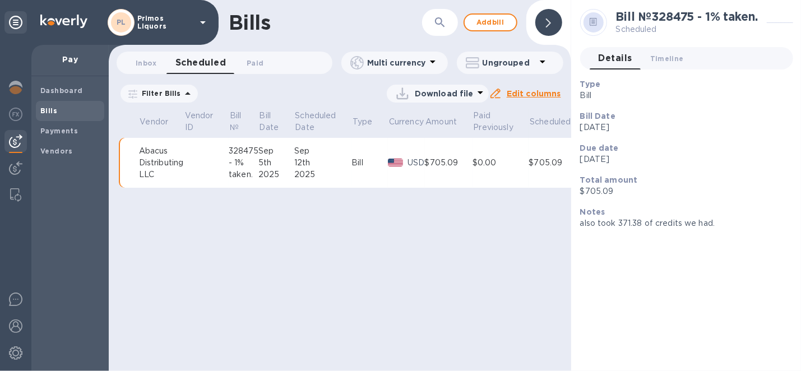
click at [307, 133] on p "Scheduled Date" at bounding box center [315, 122] width 41 height 24
click at [616, 273] on b "№ 09391245" at bounding box center [618, 273] width 56 height 11
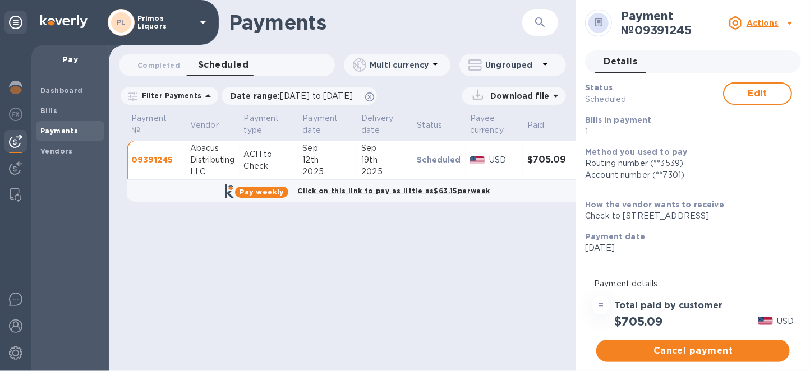
click at [787, 20] on icon at bounding box center [789, 22] width 13 height 13
click at [787, 20] on div at bounding box center [405, 185] width 810 height 371
click at [601, 24] on icon at bounding box center [598, 23] width 7 height 8
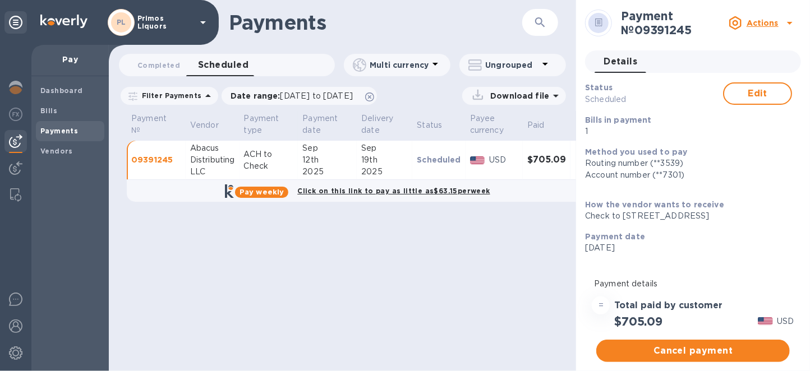
click at [601, 24] on icon at bounding box center [598, 23] width 7 height 8
click at [766, 24] on u "Actions" at bounding box center [763, 23] width 32 height 9
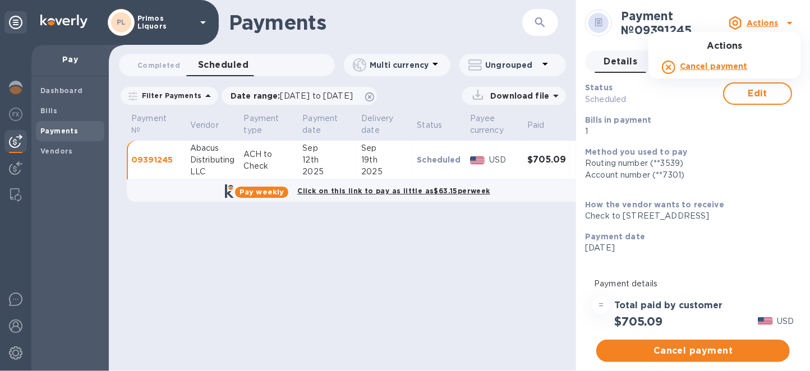
click at [401, 257] on div at bounding box center [405, 185] width 810 height 371
